Goal: Information Seeking & Learning: Learn about a topic

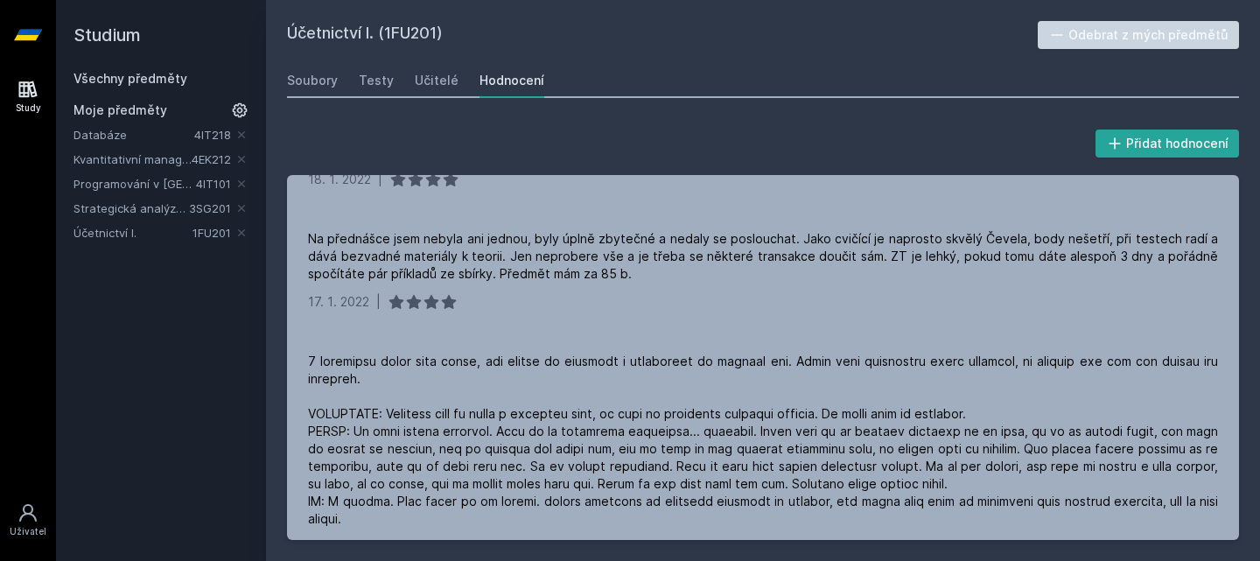
scroll to position [3107, 0]
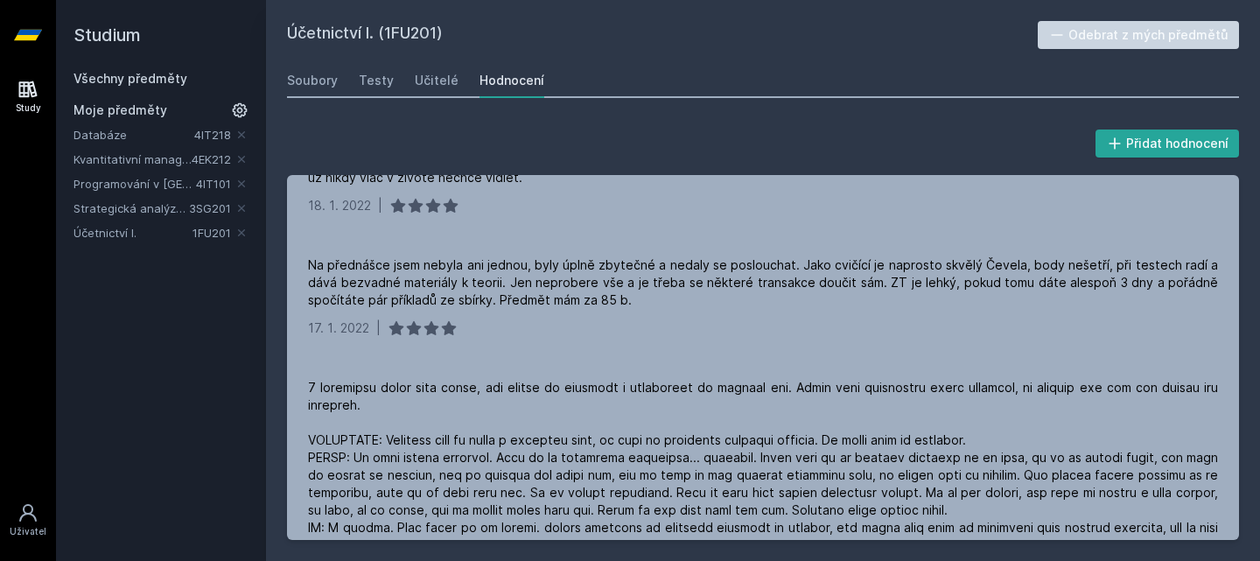
click at [126, 155] on link "Kvantitativní management" at bounding box center [132, 158] width 118 height 17
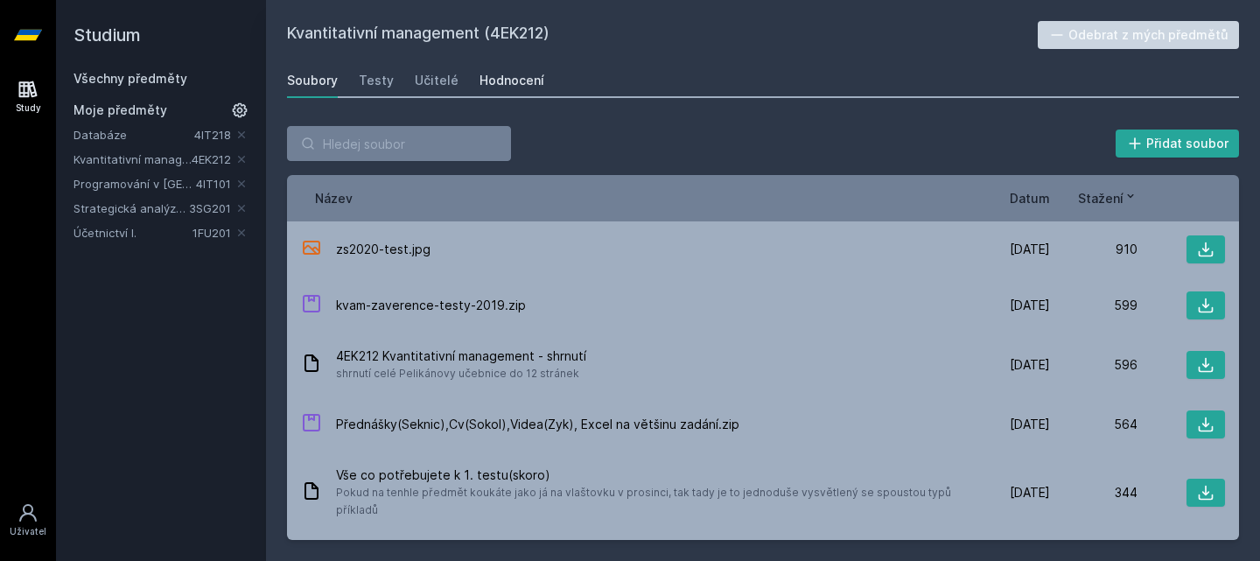
click at [495, 85] on div "Hodnocení" at bounding box center [511, 80] width 65 height 17
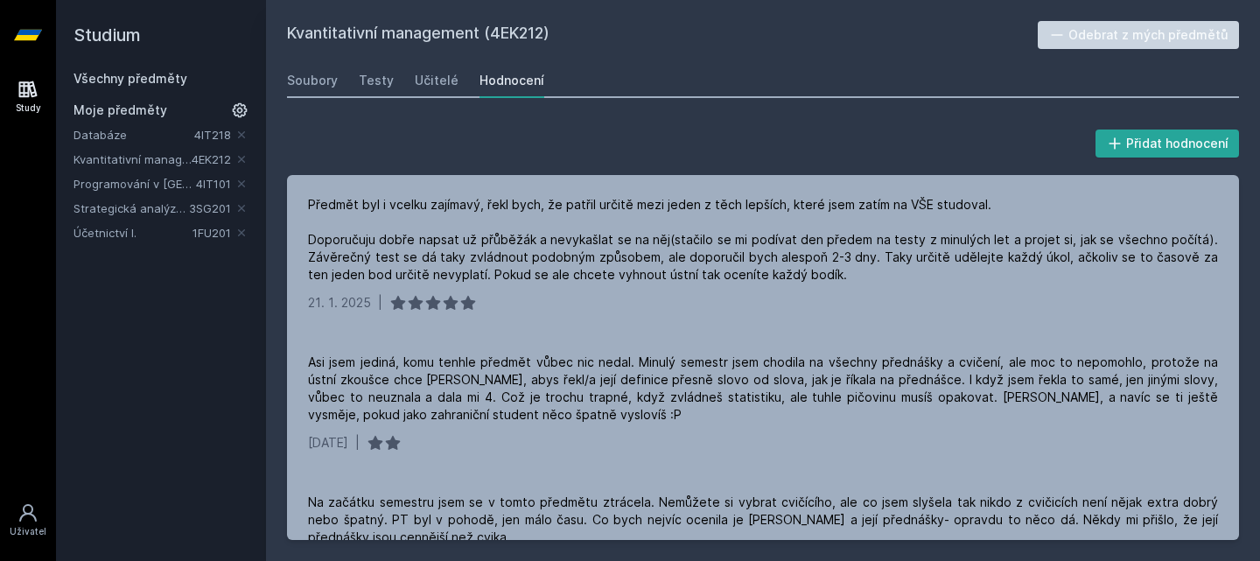
click at [453, 78] on div "Soubory Testy Učitelé Hodnocení" at bounding box center [763, 80] width 952 height 35
click at [449, 77] on div "Učitelé" at bounding box center [437, 80] width 44 height 17
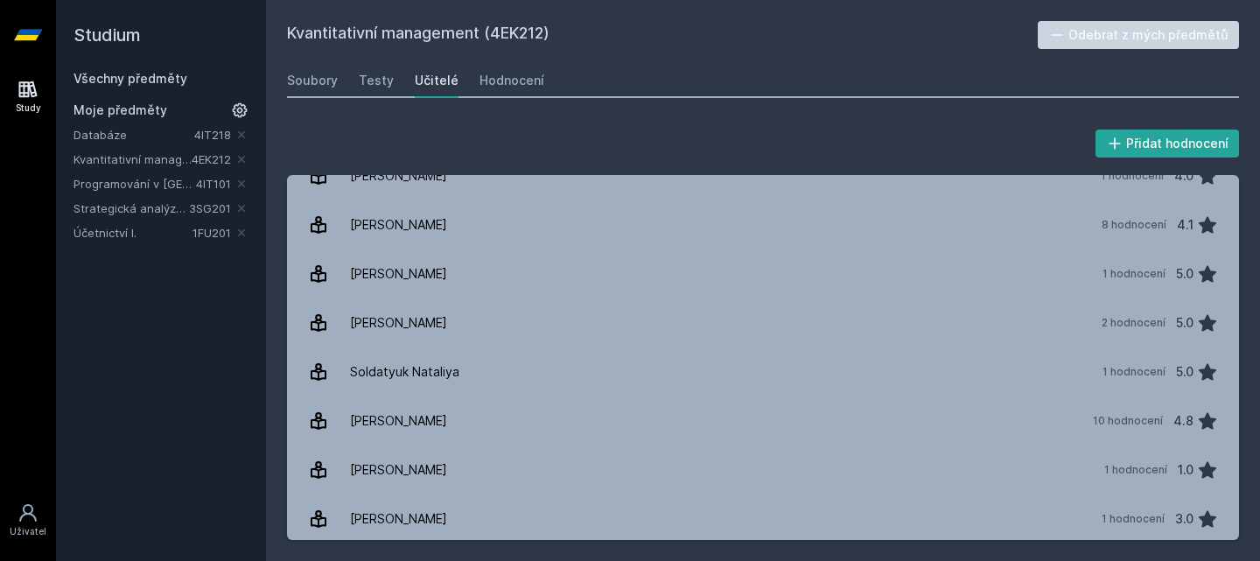
scroll to position [370, 0]
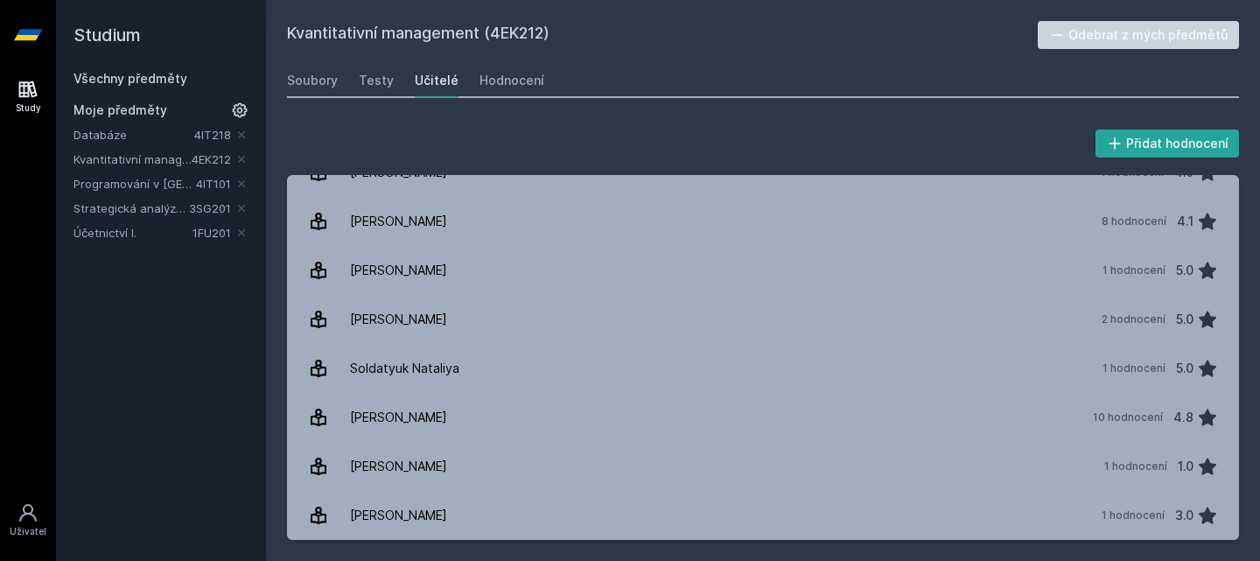
click at [144, 200] on link "Strategická analýza pro informatiky a statistiky" at bounding box center [130, 207] width 115 height 17
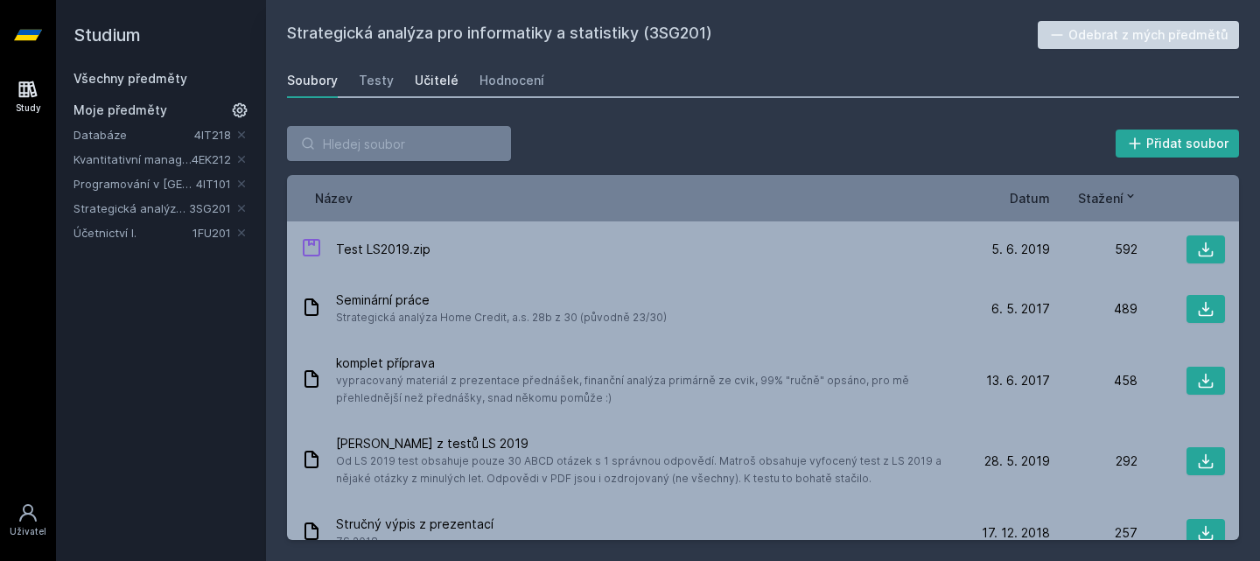
click at [431, 82] on div "Učitelé" at bounding box center [437, 80] width 44 height 17
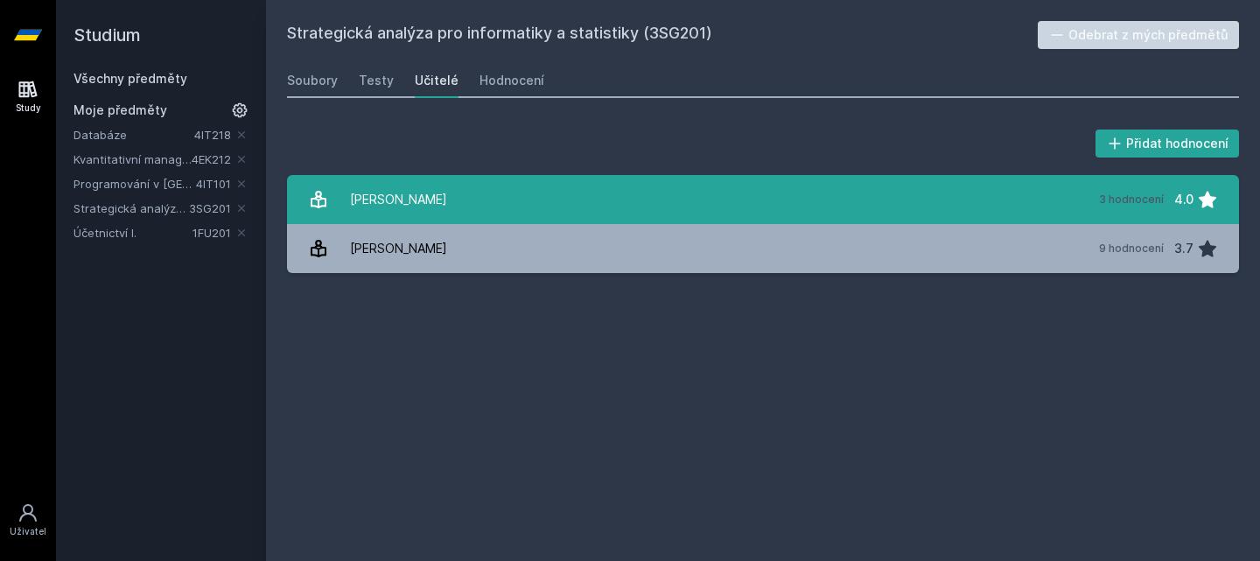
click at [420, 187] on div "[PERSON_NAME]" at bounding box center [398, 199] width 97 height 35
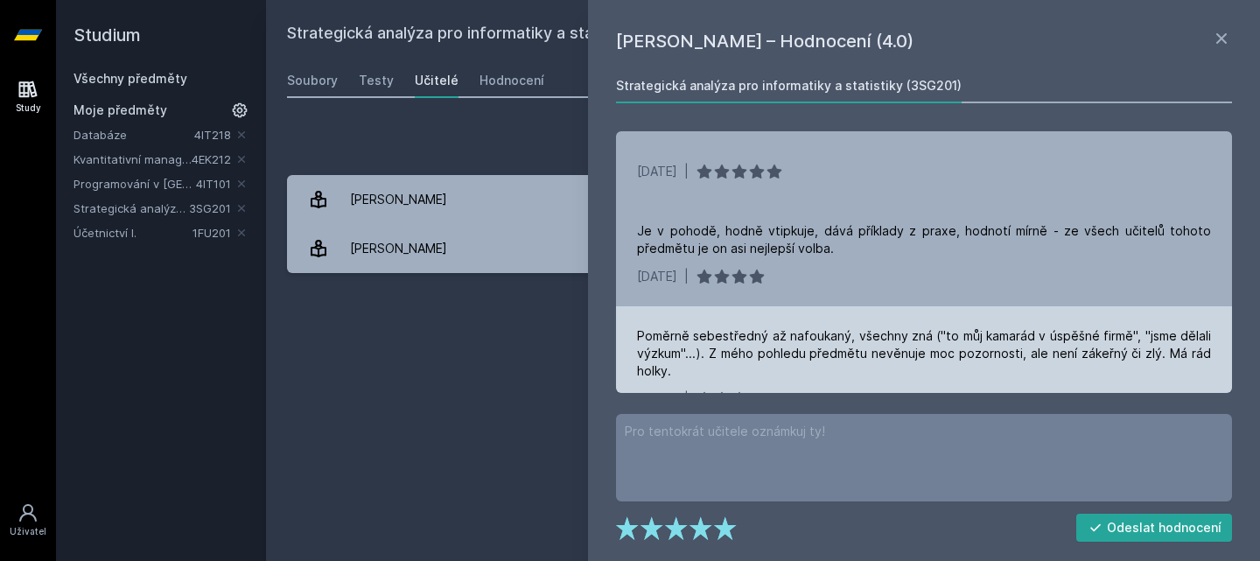
scroll to position [36, 0]
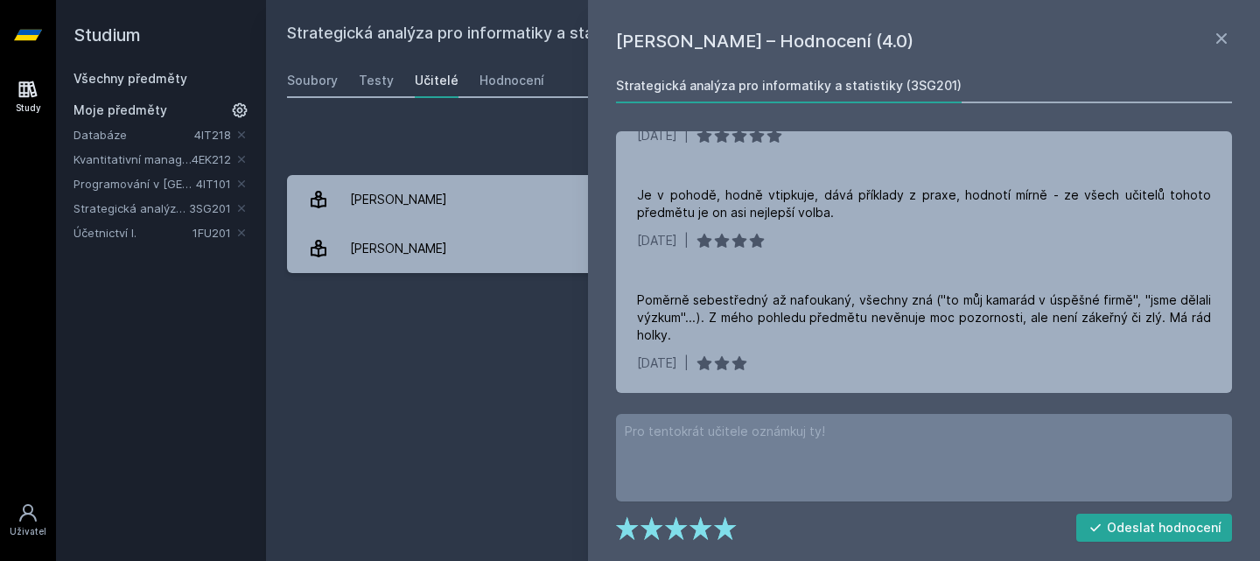
click at [461, 335] on div "Strategická analýza pro informatiky a statistiky (3SG201) Odebrat z mých předmě…" at bounding box center [763, 280] width 952 height 519
click at [108, 221] on div "Databáze 4IT218 Kvantitativní management 4EK212 Programování v [GEOGRAPHIC_DATA…" at bounding box center [160, 183] width 175 height 115
click at [125, 153] on link "Kvantitativní management" at bounding box center [132, 158] width 118 height 17
